Goal: Navigation & Orientation: Go to known website

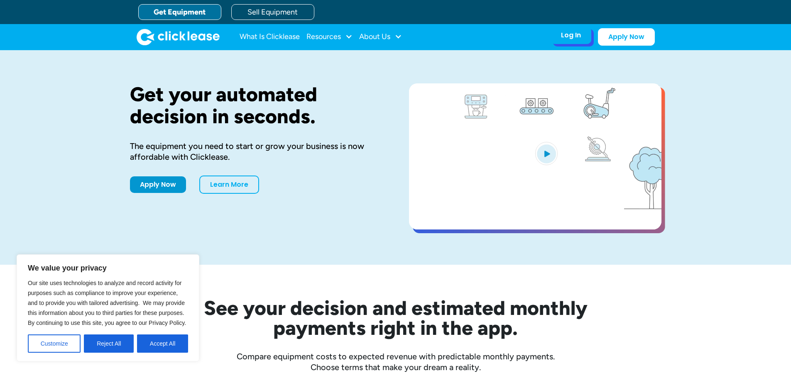
click at [575, 37] on div "Log In" at bounding box center [571, 35] width 20 height 8
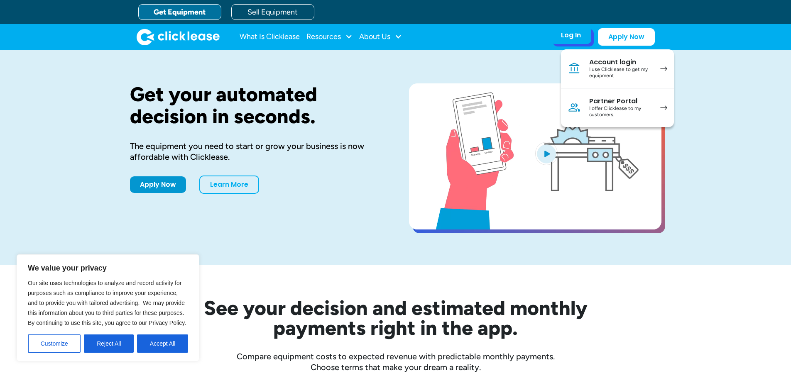
click at [611, 72] on div "I use Clicklease to get my equipment" at bounding box center [620, 72] width 63 height 13
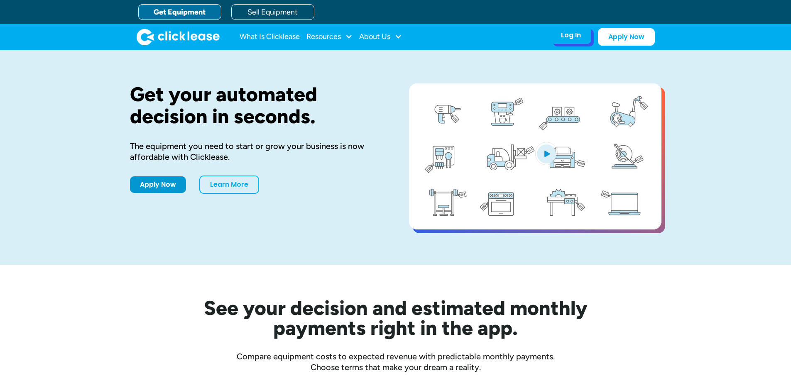
click at [574, 36] on div "Log In" at bounding box center [571, 35] width 20 height 8
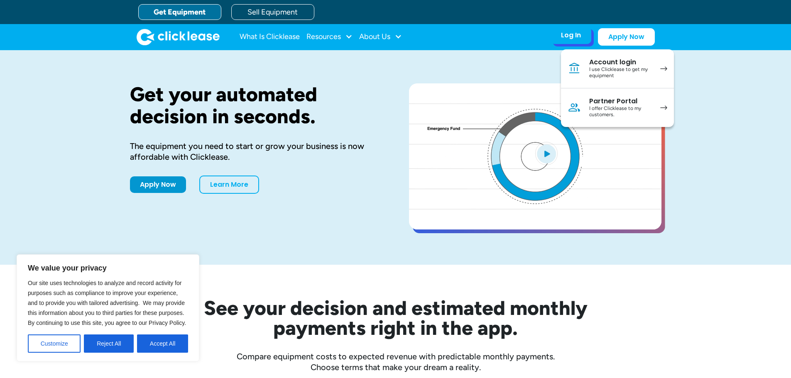
click at [628, 76] on div "I use Clicklease to get my equipment" at bounding box center [620, 72] width 63 height 13
